Goal: Navigation & Orientation: Find specific page/section

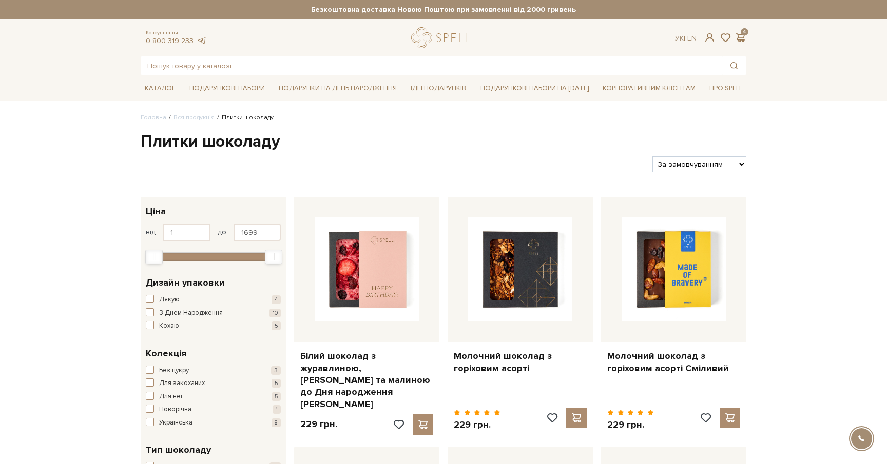
click at [739, 36] on span at bounding box center [740, 37] width 12 height 11
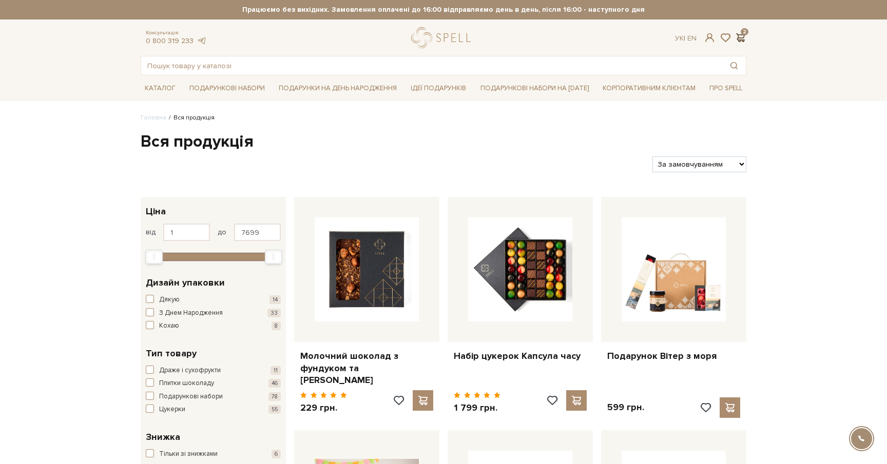
click at [741, 38] on span at bounding box center [740, 37] width 12 height 11
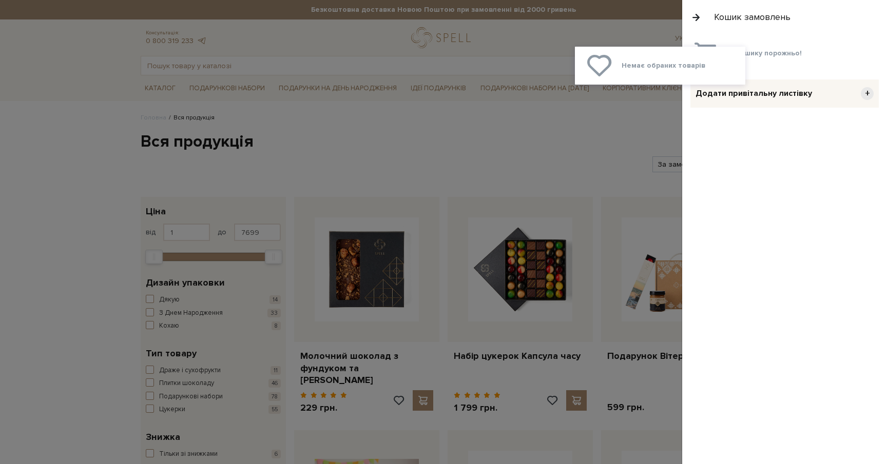
click at [615, 166] on div at bounding box center [443, 232] width 887 height 464
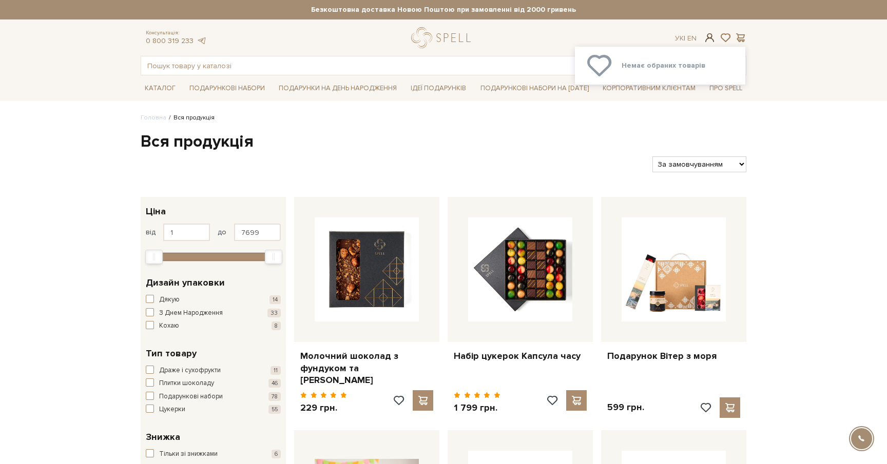
click at [710, 36] on span at bounding box center [710, 37] width 12 height 11
